Goal: Information Seeking & Learning: Find specific fact

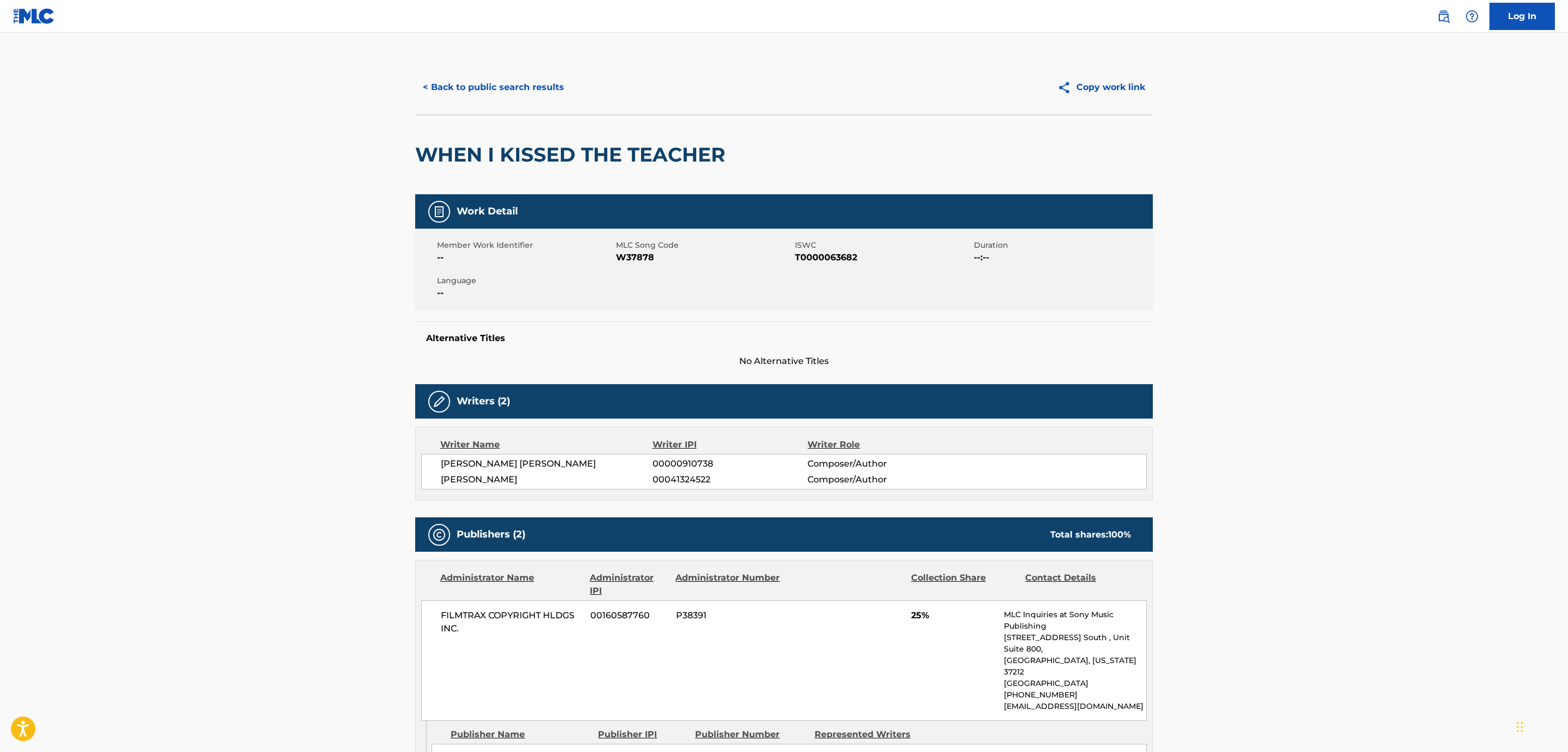
click at [506, 94] on button "< Back to public search results" at bounding box center [493, 87] width 156 height 27
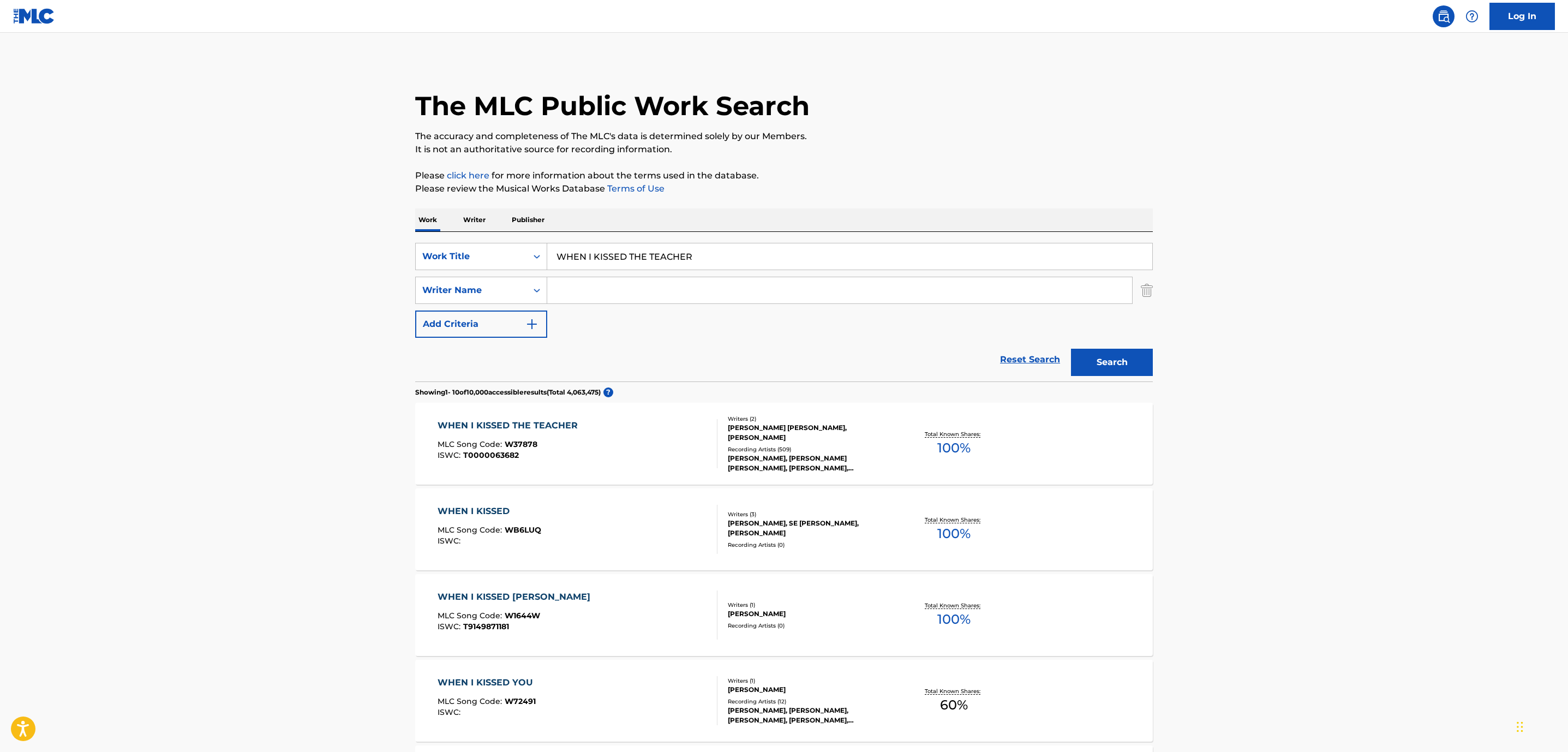
drag, startPoint x: 586, startPoint y: 255, endPoint x: -23, endPoint y: 200, distance: 611.5
click at [0, 200] on html "Accessibility Screen-Reader Guide, Feedback, and Issue Reporting | New window C…" at bounding box center [784, 376] width 1568 height 752
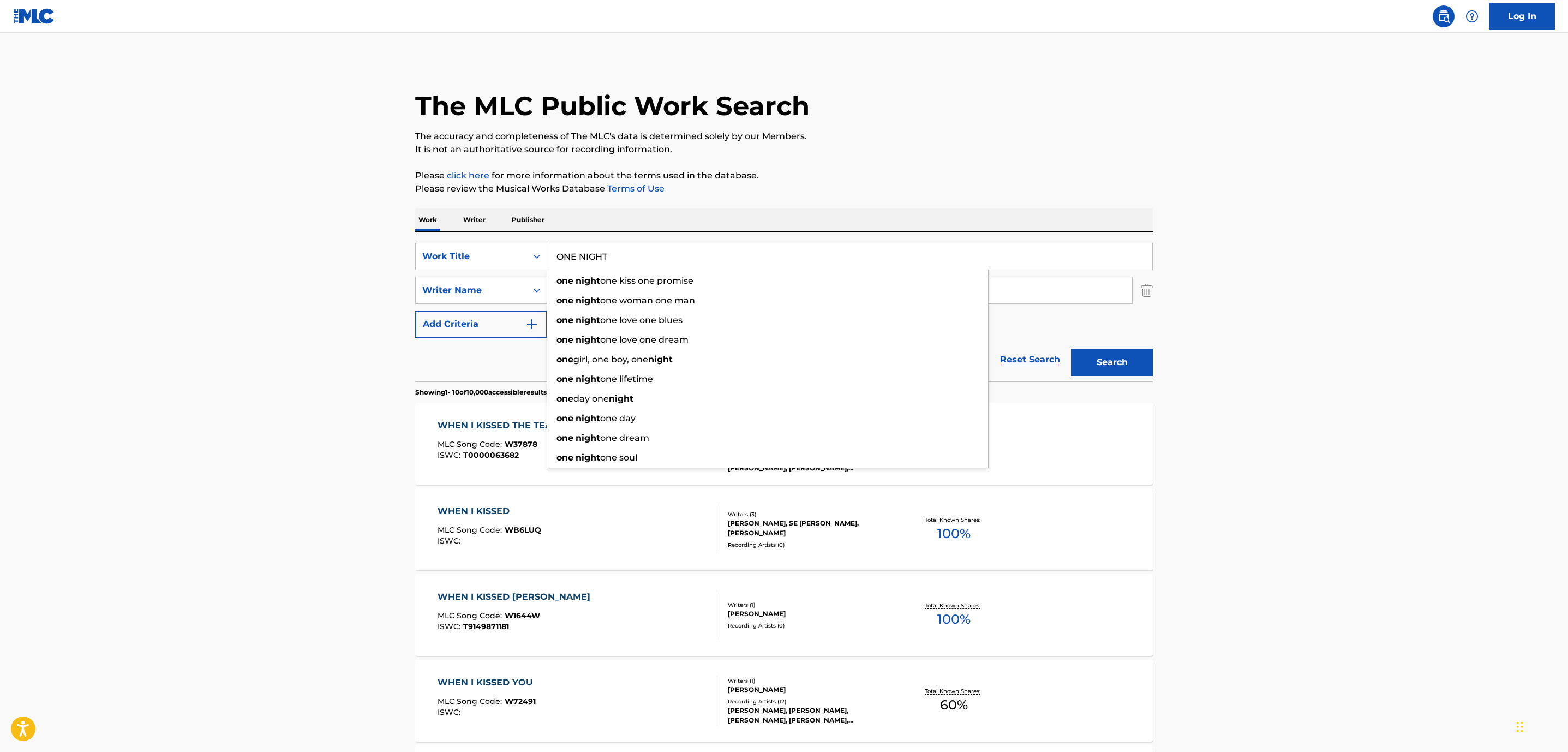
type input "ONE NIGHT"
click at [243, 320] on main "The MLC Public Work Search The accuracy and completeness of The MLC's data is d…" at bounding box center [784, 675] width 1568 height 1285
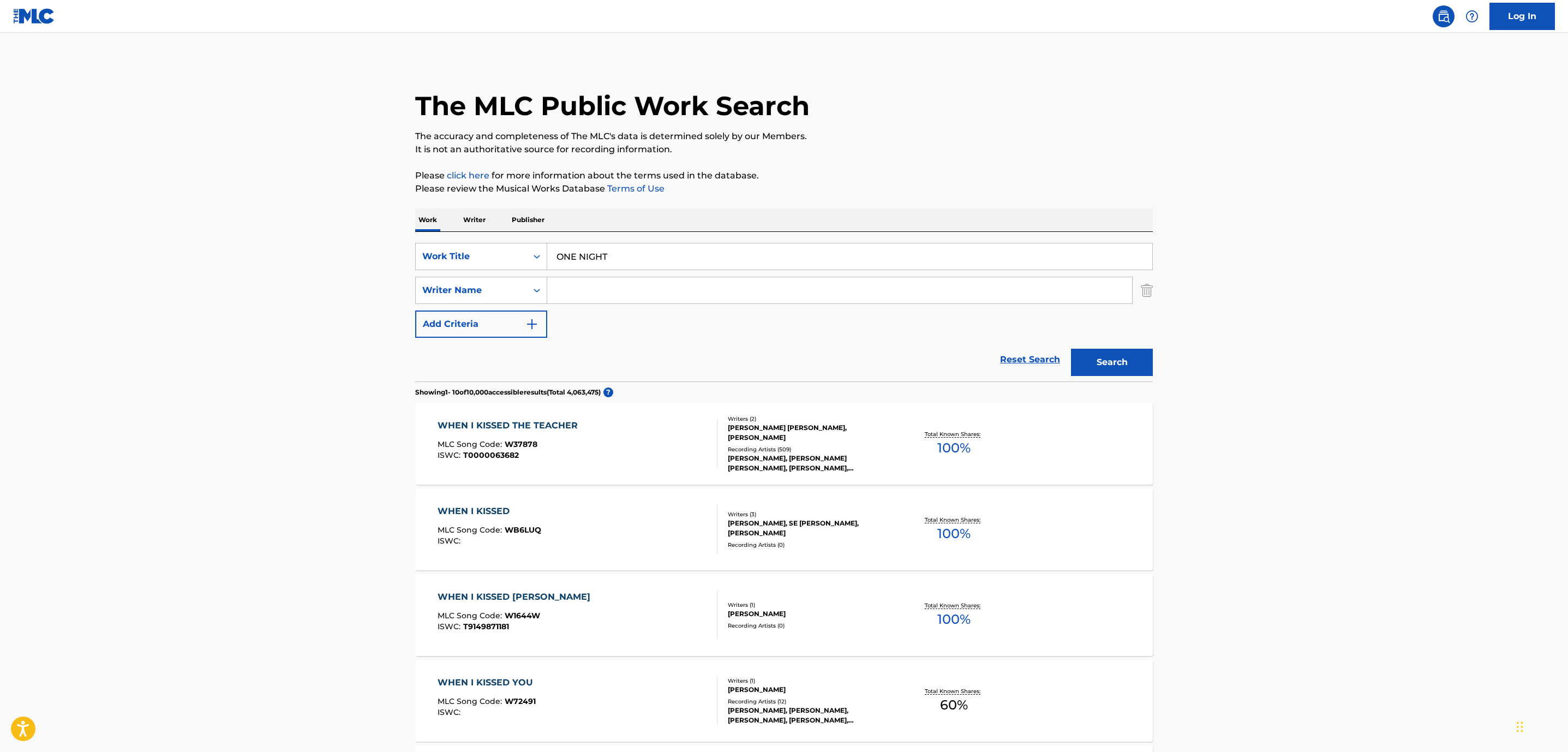
click at [613, 298] on input "Search Form" at bounding box center [839, 290] width 585 height 26
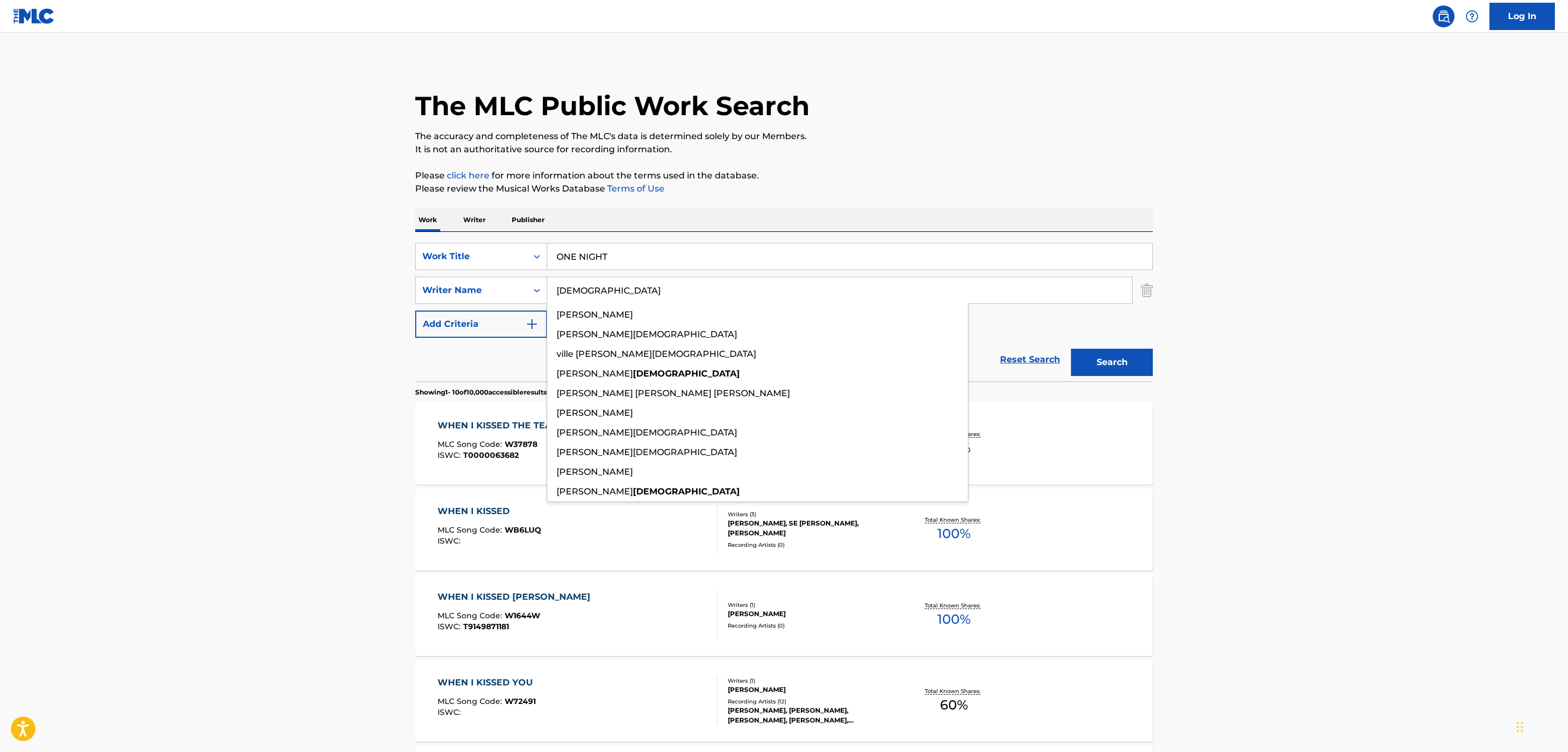
type input "[DEMOGRAPHIC_DATA]"
click at [1071, 349] on button "Search" at bounding box center [1111, 362] width 82 height 27
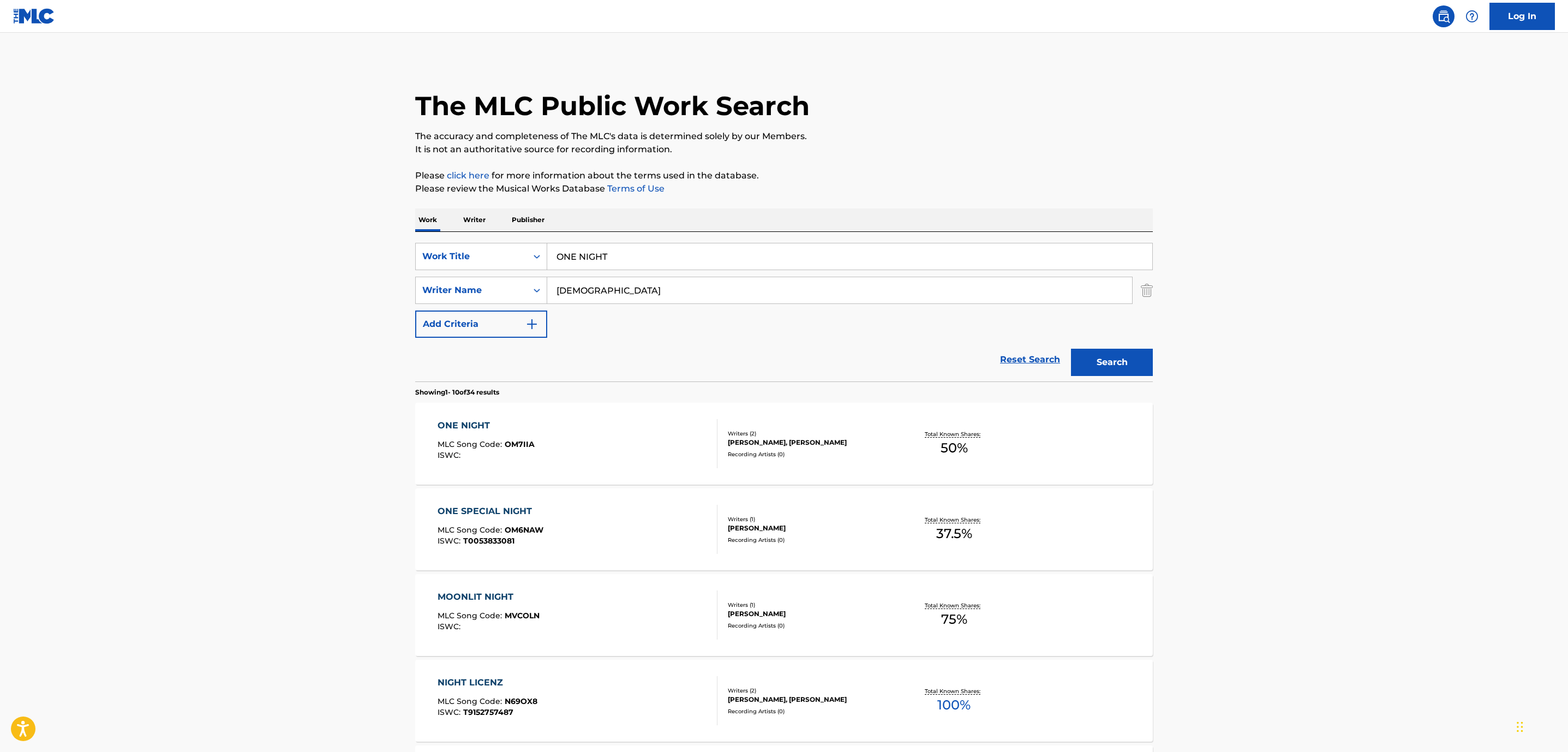
click at [616, 455] on div "ONE NIGHT MLC Song Code : OM7IIA ISWC :" at bounding box center [578, 443] width 281 height 49
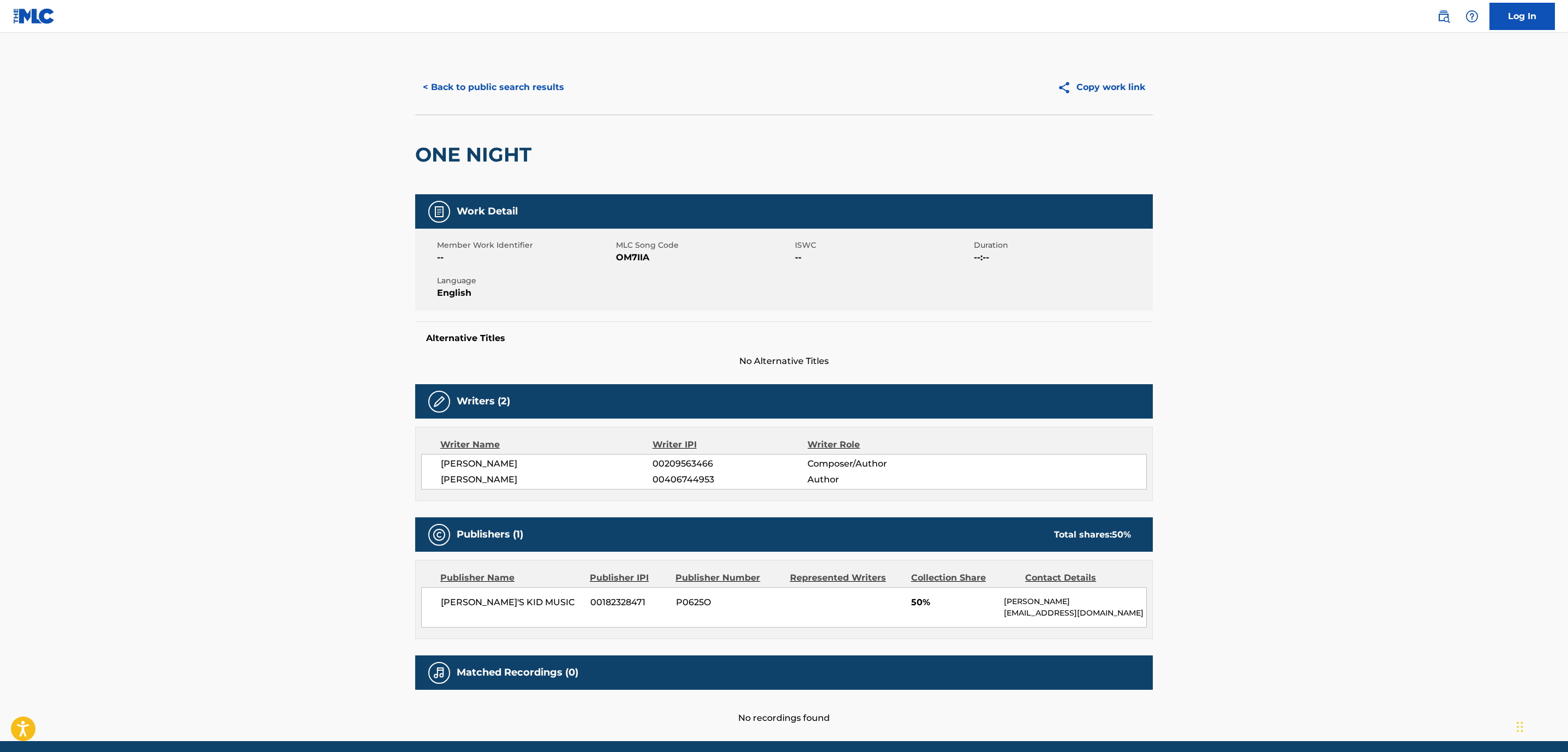
scroll to position [43, 0]
